Goal: Task Accomplishment & Management: Complete application form

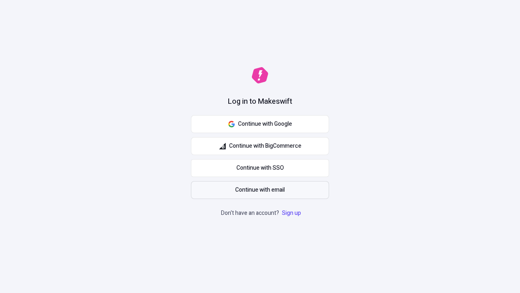
click at [260, 190] on span "Continue with email" at bounding box center [260, 189] width 50 height 9
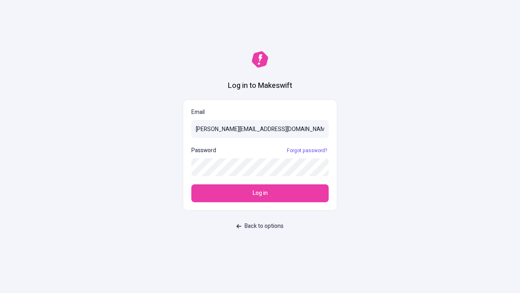
type input "[PERSON_NAME][EMAIL_ADDRESS][DOMAIN_NAME]"
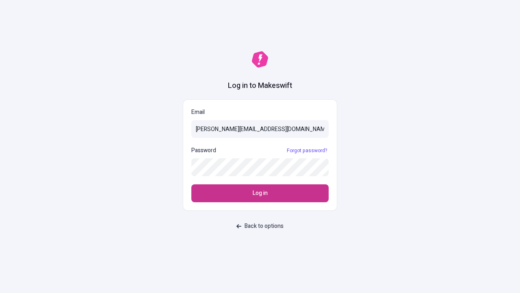
click at [260, 193] on span "Log in" at bounding box center [260, 193] width 15 height 9
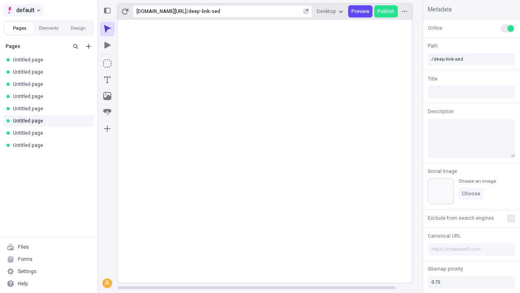
click at [23, 10] on span "default" at bounding box center [25, 10] width 18 height 10
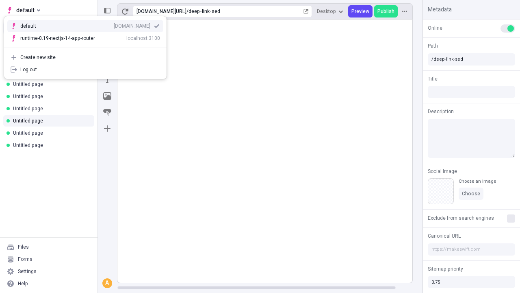
click at [114, 24] on div "qee9k4dy7d.staging.makeswift.site" at bounding box center [132, 26] width 37 height 7
click at [89, 46] on icon "Add new" at bounding box center [88, 46] width 5 height 5
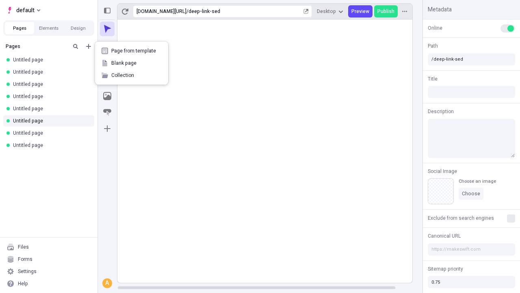
click at [132, 63] on span "Blank page" at bounding box center [136, 63] width 50 height 7
type input "/deep-link-utrum"
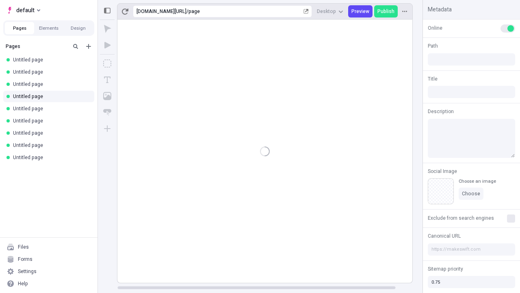
type input "/page"
